Goal: Ask a question

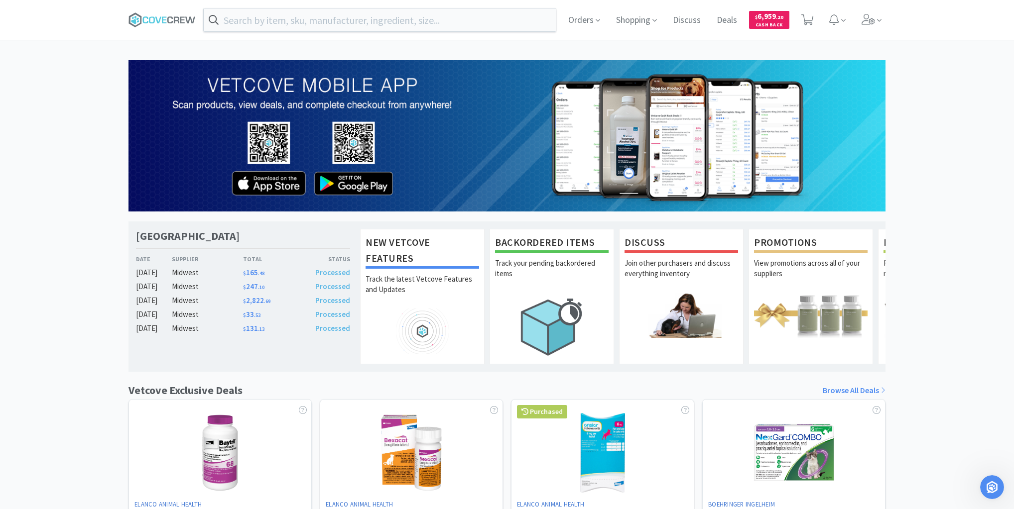
scroll to position [414, 0]
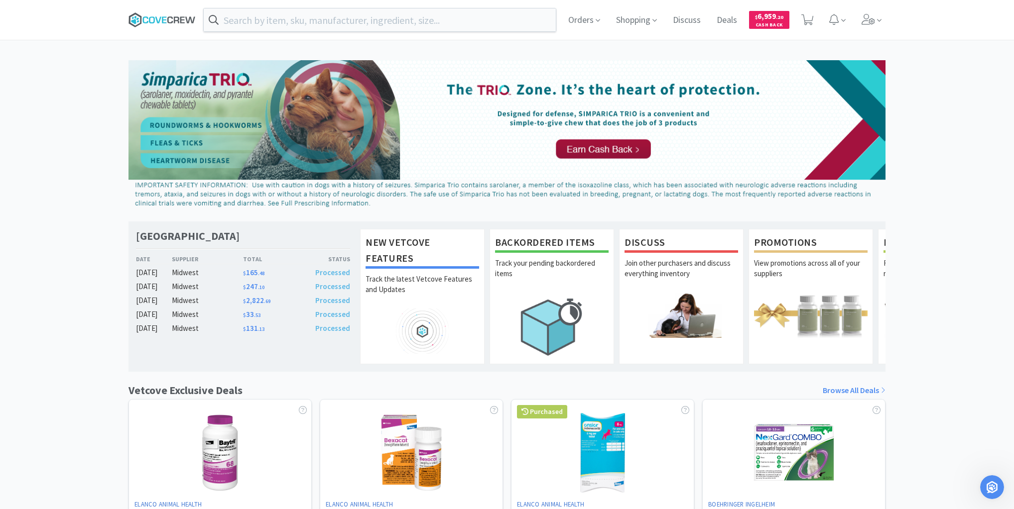
click at [174, 20] on icon at bounding box center [176, 19] width 5 height 6
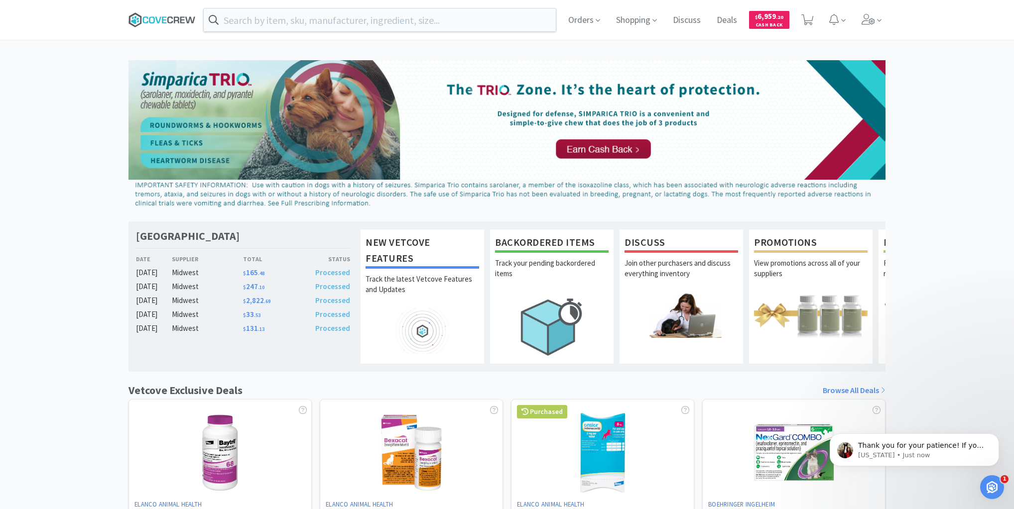
scroll to position [503, 0]
click at [163, 16] on icon at bounding box center [161, 19] width 67 height 15
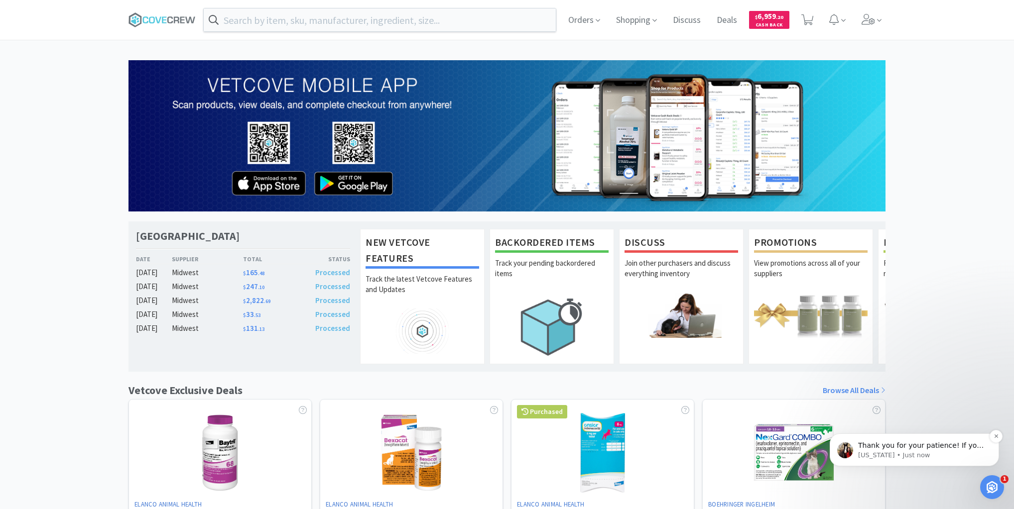
click at [883, 445] on p "Thank you for your patience! If you refresh your page, you should now see 10 ca…" at bounding box center [922, 446] width 128 height 10
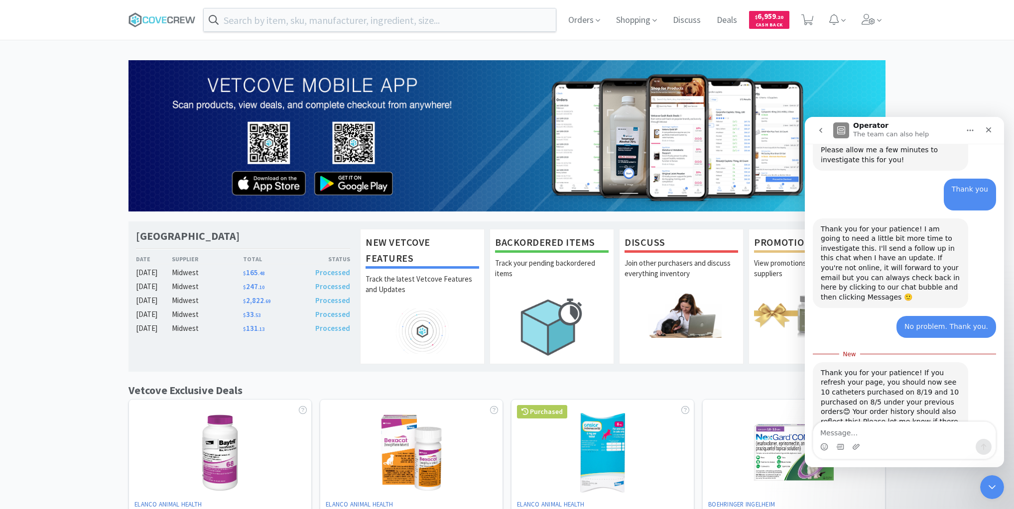
scroll to position [520, 0]
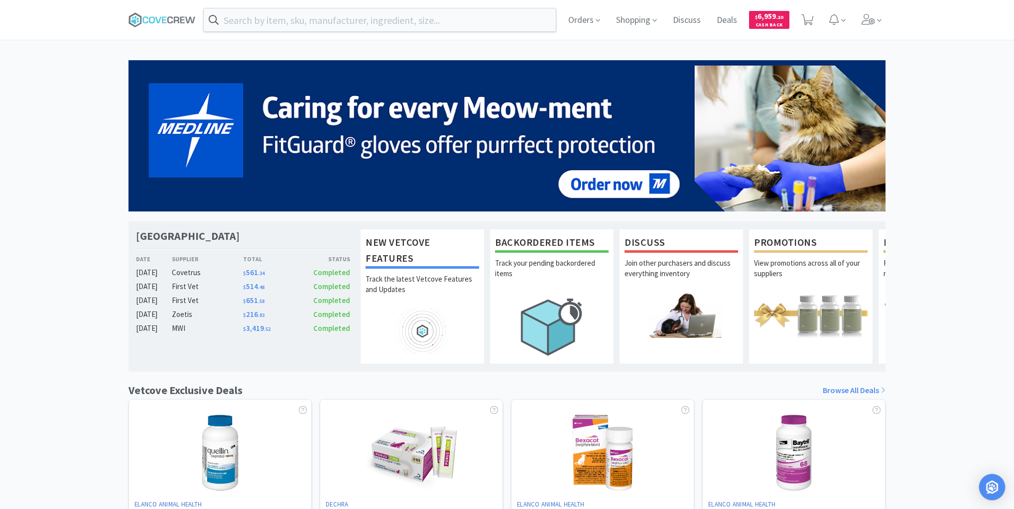
click at [993, 485] on img "Open Intercom Messenger" at bounding box center [992, 487] width 13 height 13
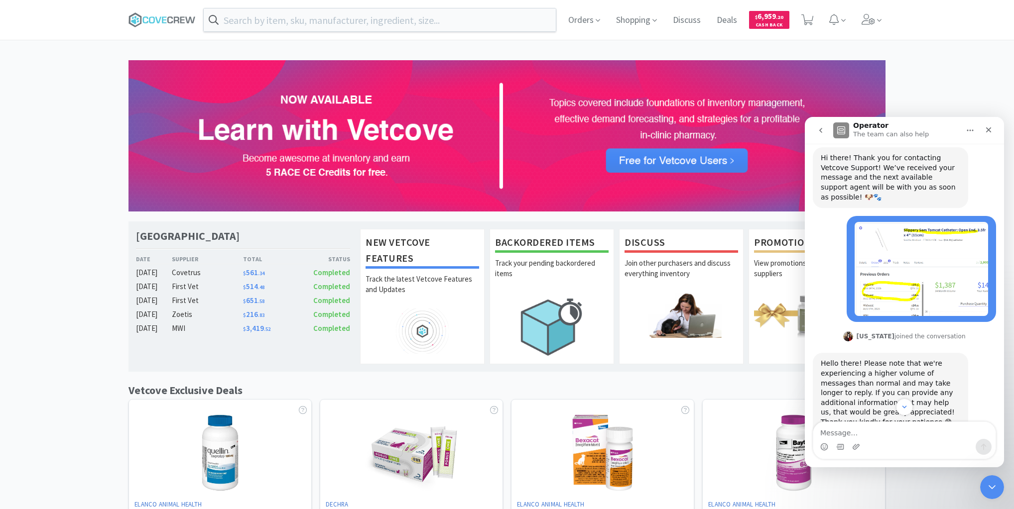
scroll to position [184, 0]
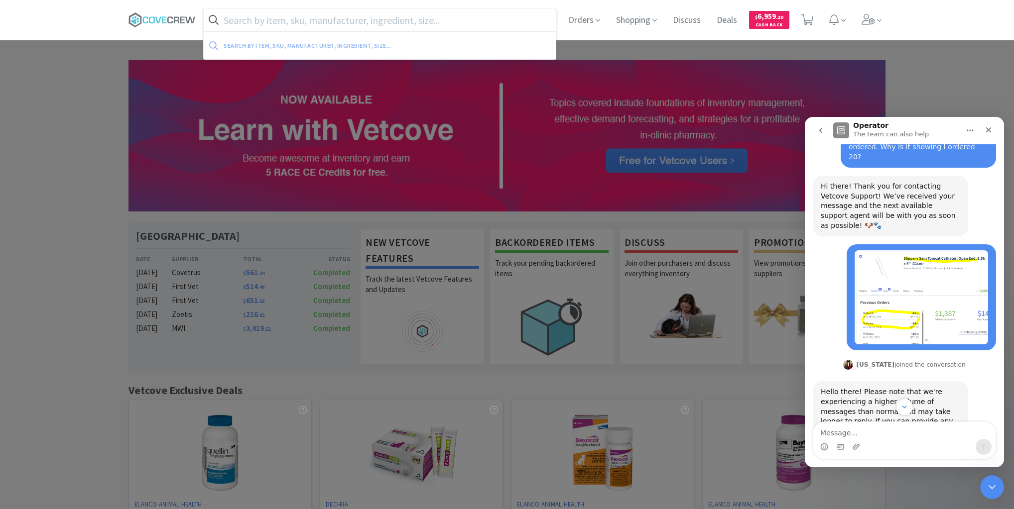
drag, startPoint x: 482, startPoint y: 14, endPoint x: 548, endPoint y: 80, distance: 94.0
click at [486, 13] on input "text" at bounding box center [380, 19] width 352 height 23
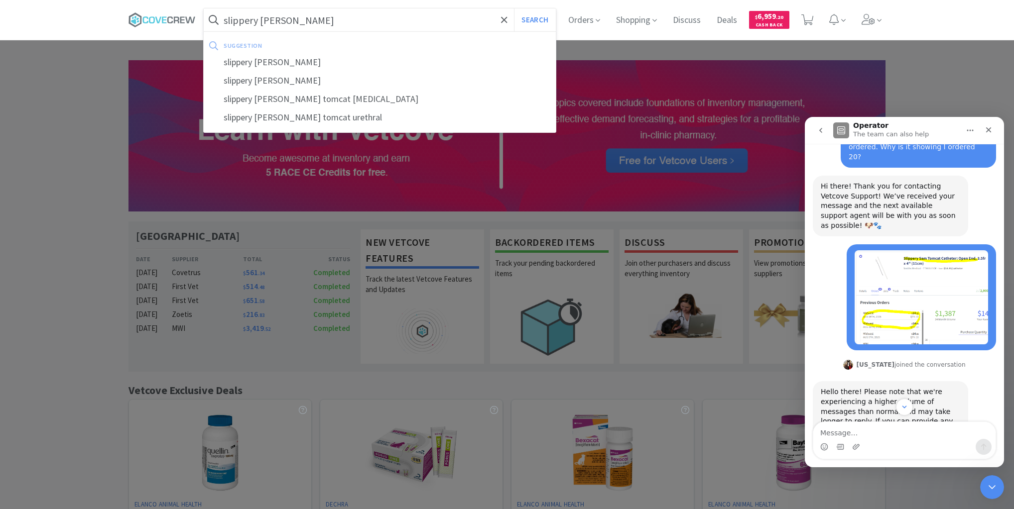
type input "slippery sam"
click at [514, 8] on button "Search" at bounding box center [534, 19] width 41 height 23
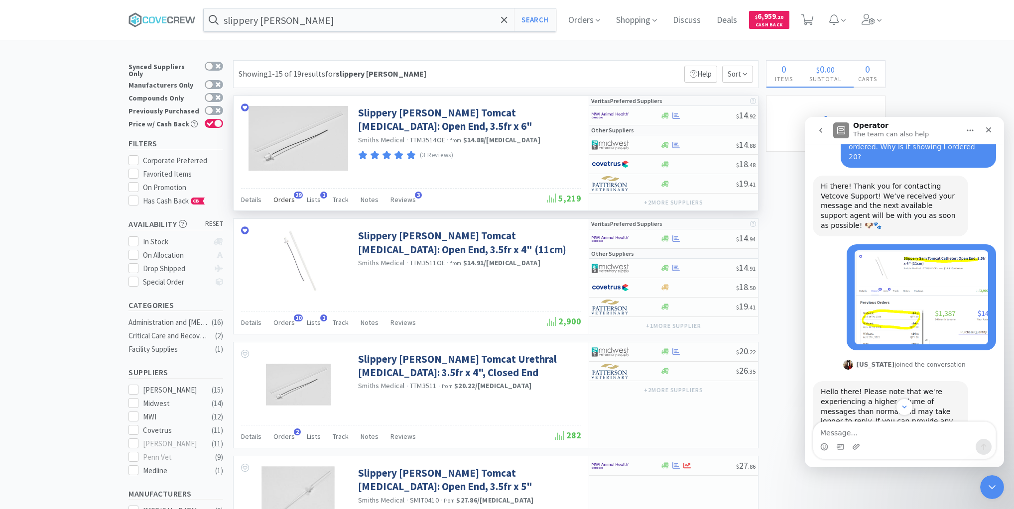
click at [283, 201] on span "Orders" at bounding box center [283, 199] width 21 height 9
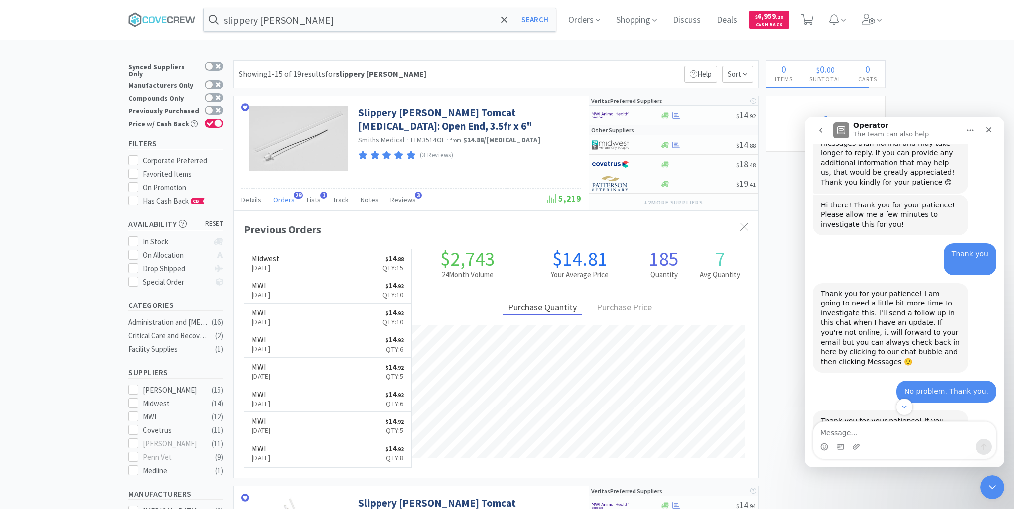
scroll to position [503, 0]
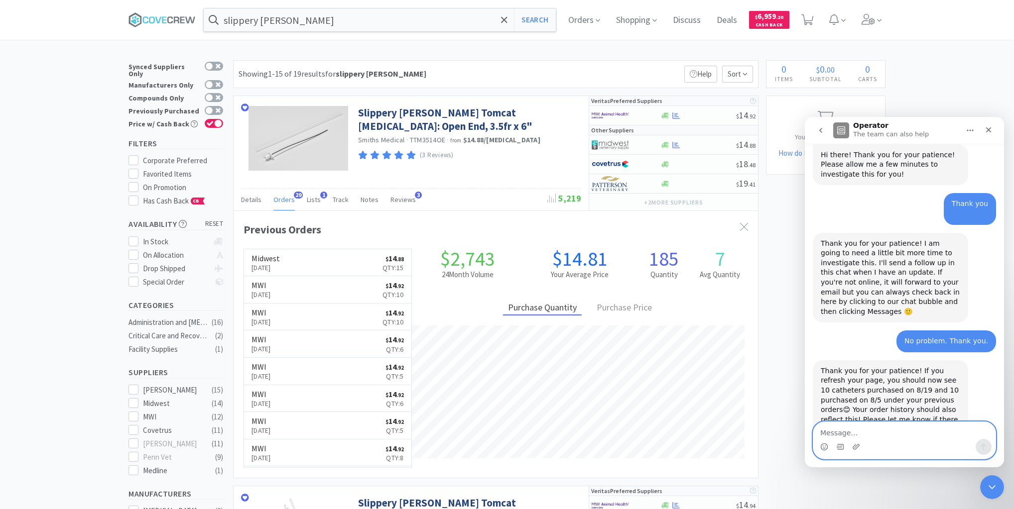
click at [873, 427] on textarea "Message…" at bounding box center [904, 430] width 182 height 17
type textarea "The order from 8/19 isn't showing"
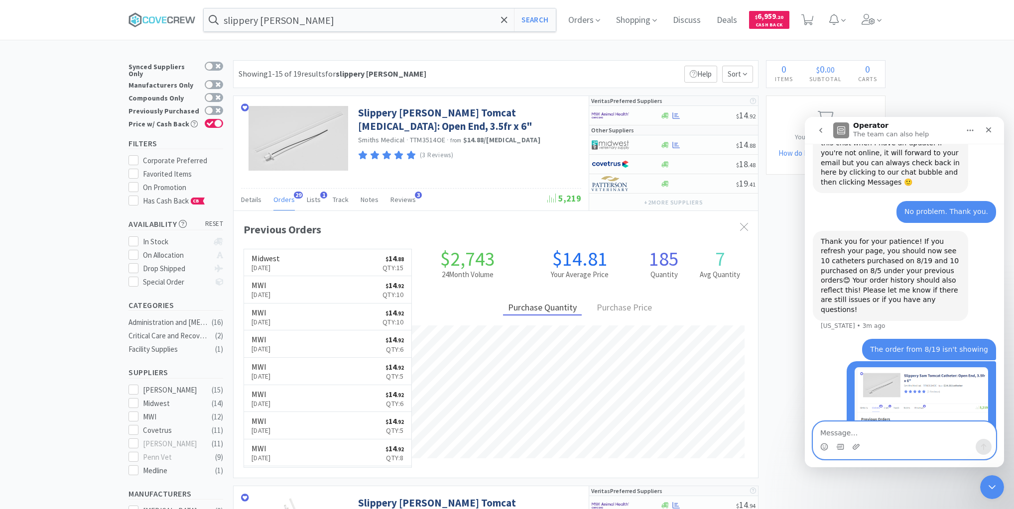
scroll to position [633, 0]
click at [990, 490] on icon "Close Intercom Messenger" at bounding box center [991, 486] width 12 height 12
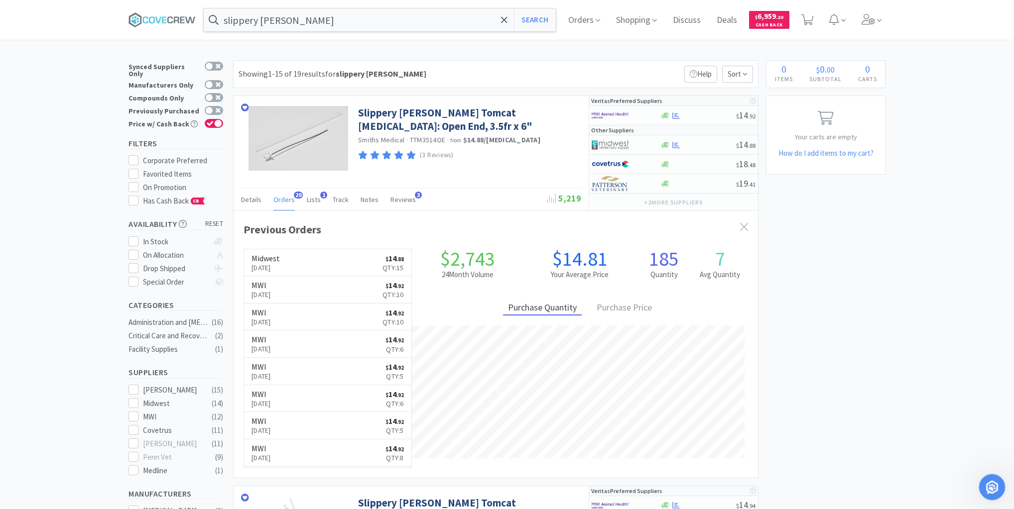
click at [991, 484] on icon "Open Intercom Messenger" at bounding box center [991, 486] width 16 height 16
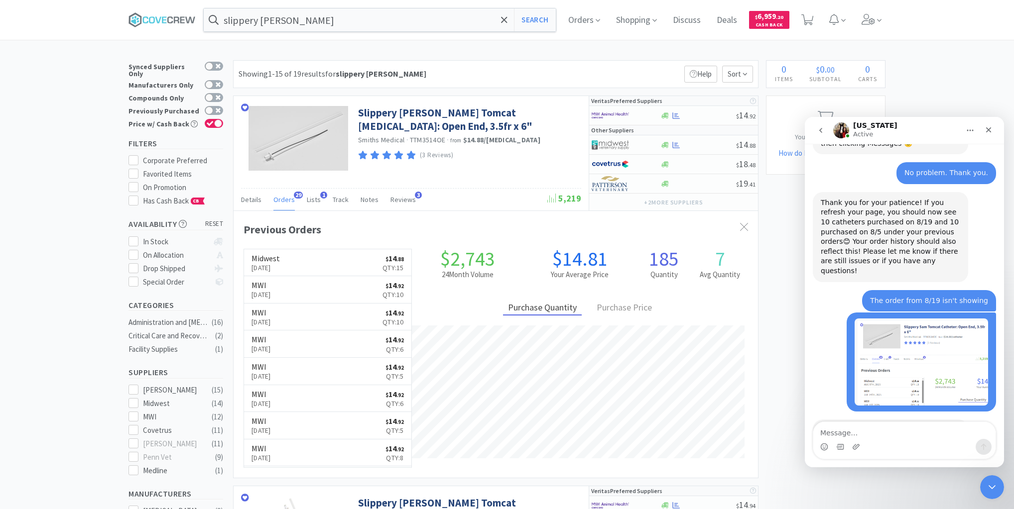
scroll to position [711, 0]
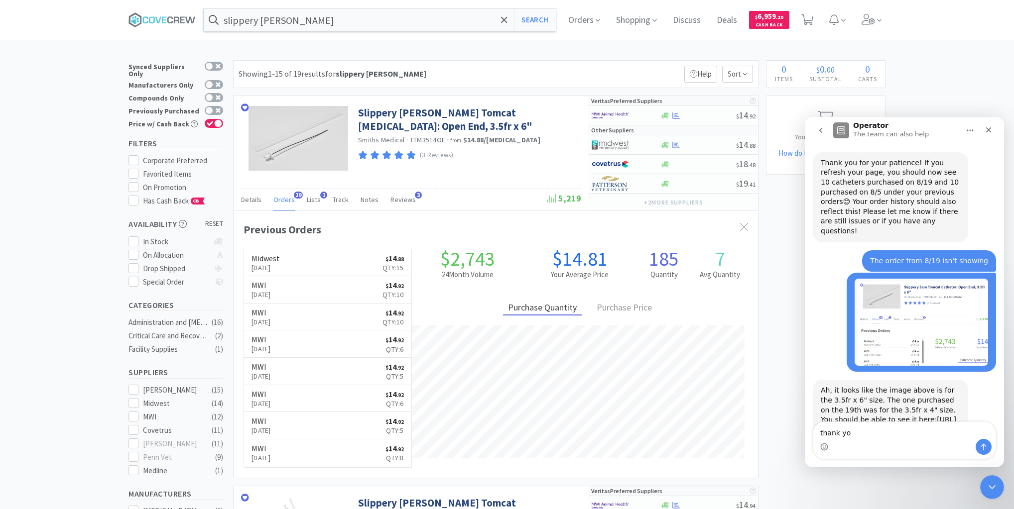
type textarea "thank you"
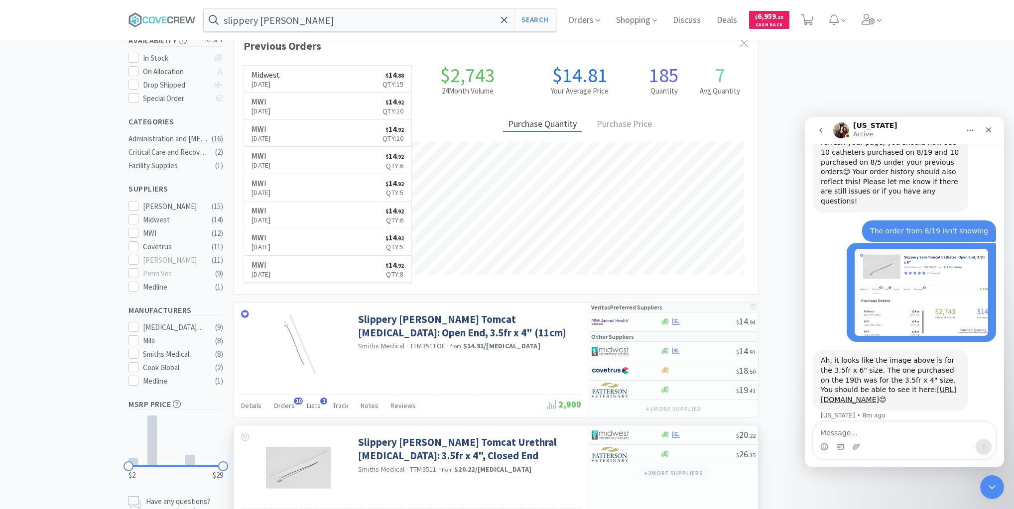
scroll to position [239, 0]
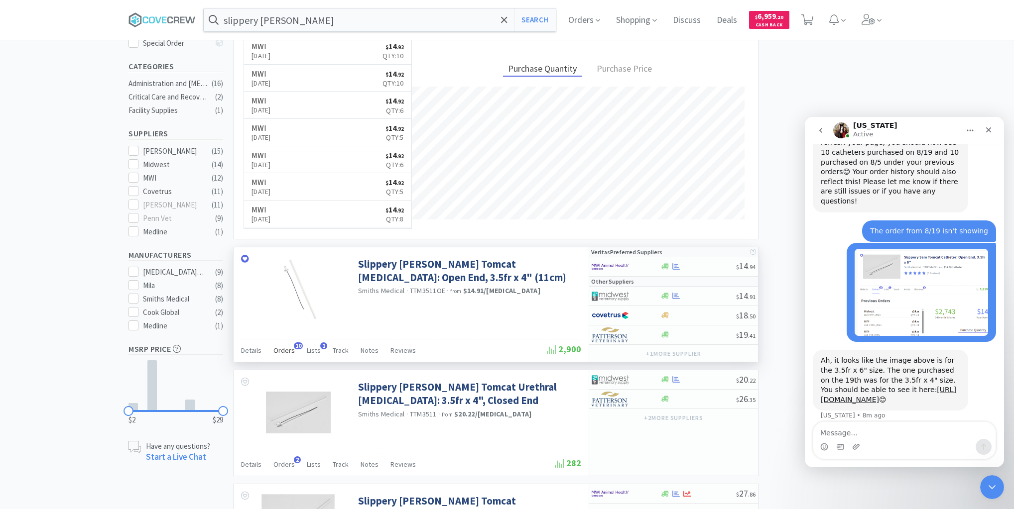
click at [278, 347] on span "Orders" at bounding box center [283, 350] width 21 height 9
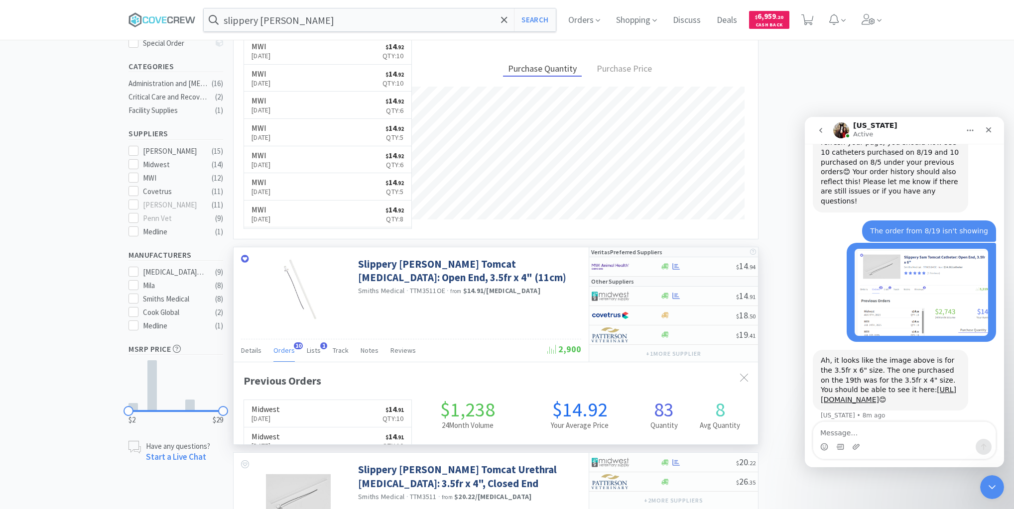
scroll to position [267, 524]
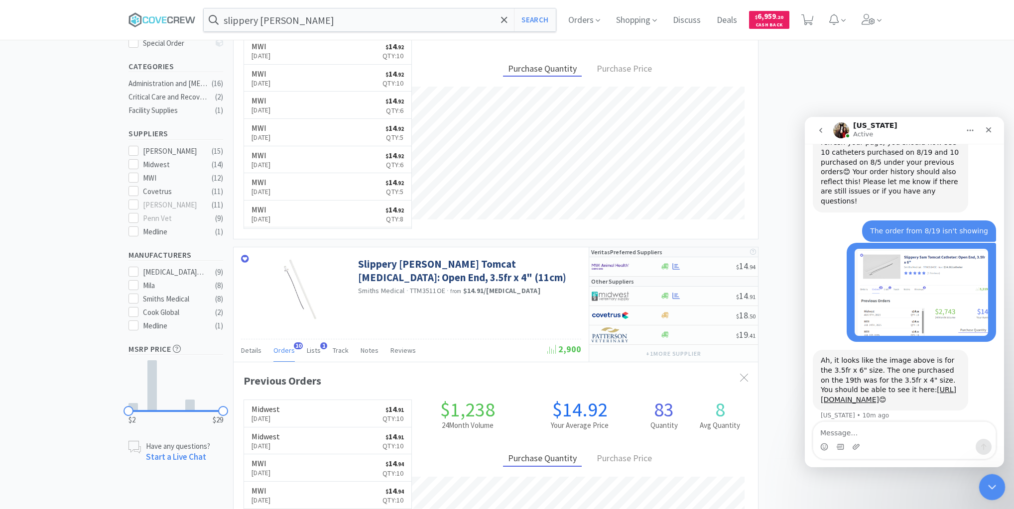
drag, startPoint x: 989, startPoint y: 487, endPoint x: 980, endPoint y: 481, distance: 11.1
click at [987, 487] on icon "Close Intercom Messenger" at bounding box center [991, 486] width 12 height 12
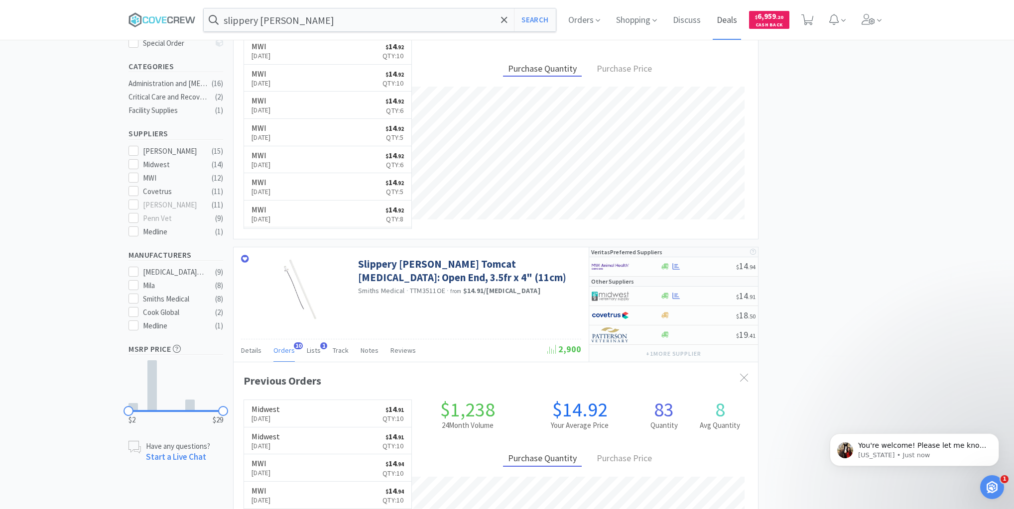
scroll to position [780, 0]
click at [952, 454] on p "[US_STATE] • Just now" at bounding box center [922, 455] width 128 height 9
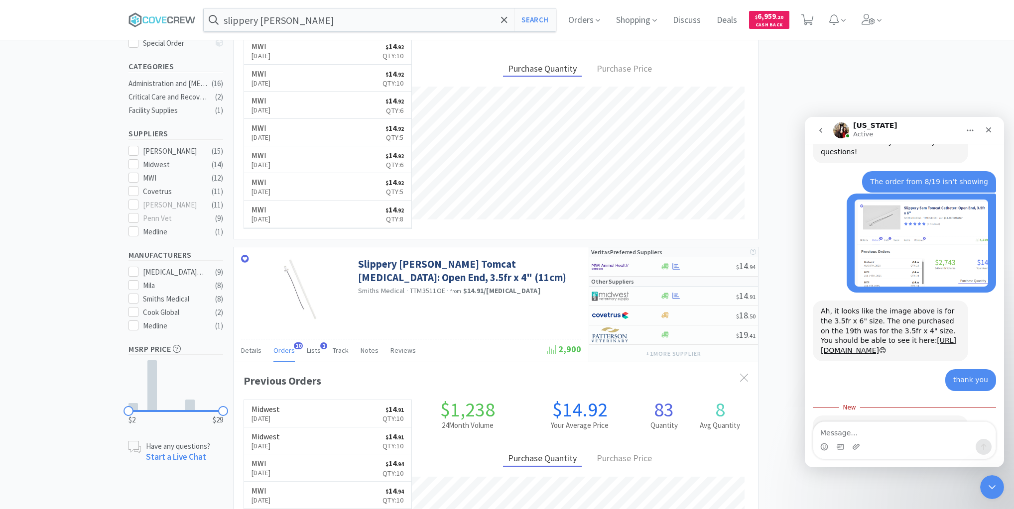
scroll to position [797, 0]
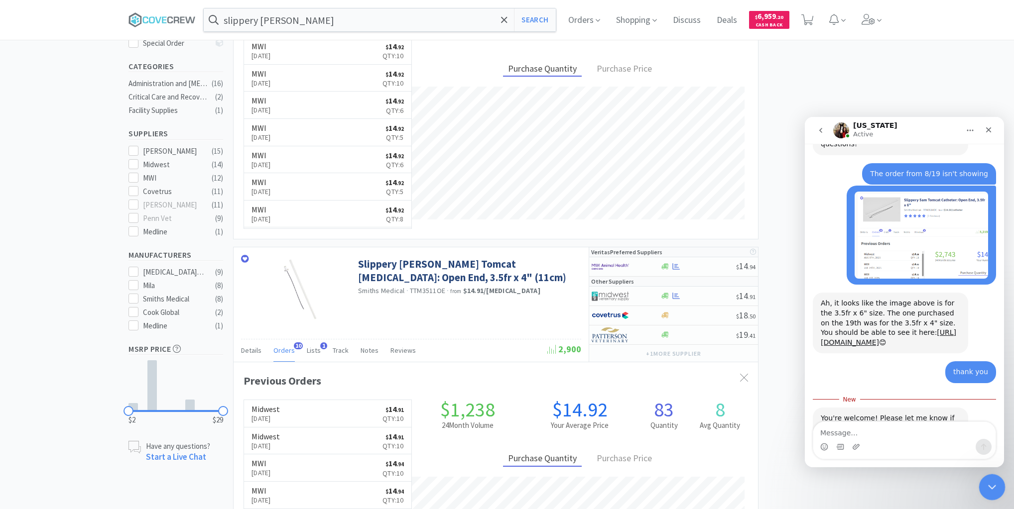
click at [992, 482] on icon "Close Intercom Messenger" at bounding box center [991, 486] width 12 height 12
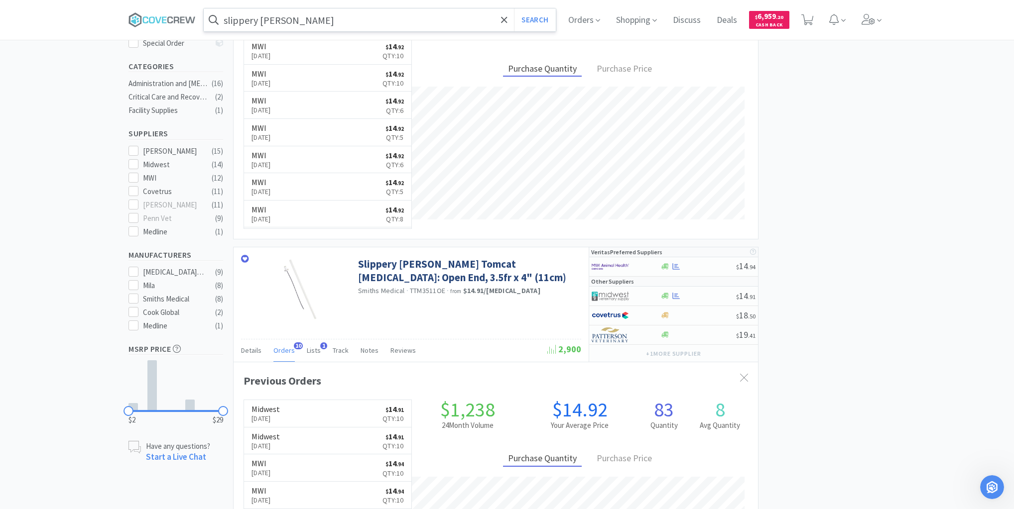
click at [379, 11] on input "slippery sam" at bounding box center [380, 19] width 352 height 23
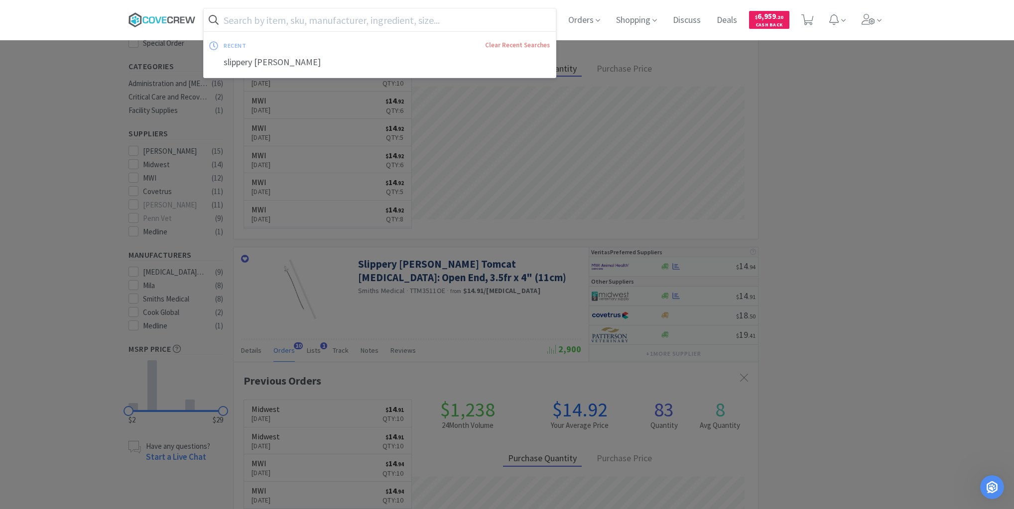
drag, startPoint x: 172, startPoint y: 20, endPoint x: 167, endPoint y: 23, distance: 6.2
click at [172, 20] on icon at bounding box center [161, 19] width 67 height 15
